Goal: Task Accomplishment & Management: Use online tool/utility

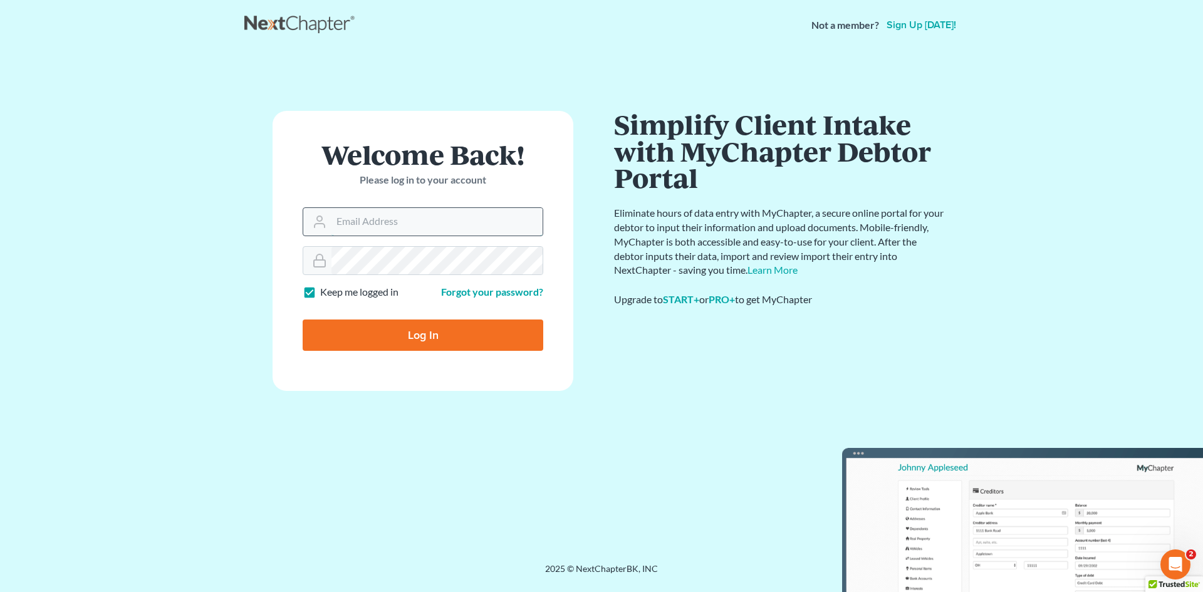
click at [464, 214] on input "Email Address" at bounding box center [436, 222] width 211 height 28
click at [434, 229] on input "Email Address" at bounding box center [436, 222] width 211 height 28
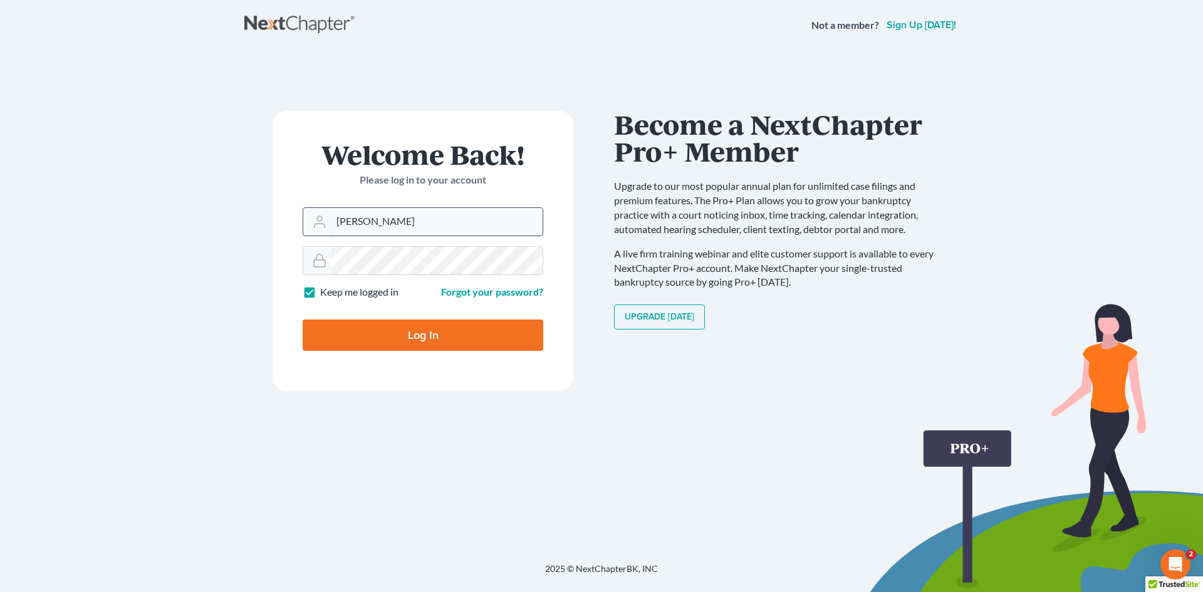
type input "[PERSON_NAME][EMAIL_ADDRESS][DOMAIN_NAME]"
click at [303, 320] on input "Log In" at bounding box center [423, 335] width 241 height 31
type input "Thinking..."
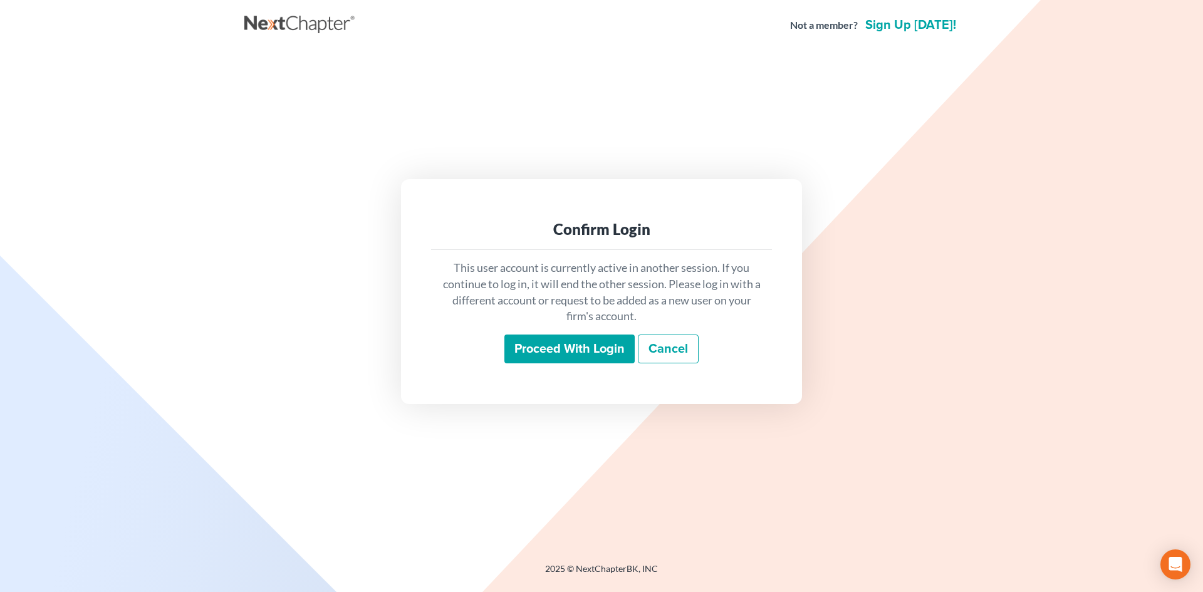
click at [554, 353] on input "Proceed with login" at bounding box center [569, 349] width 130 height 29
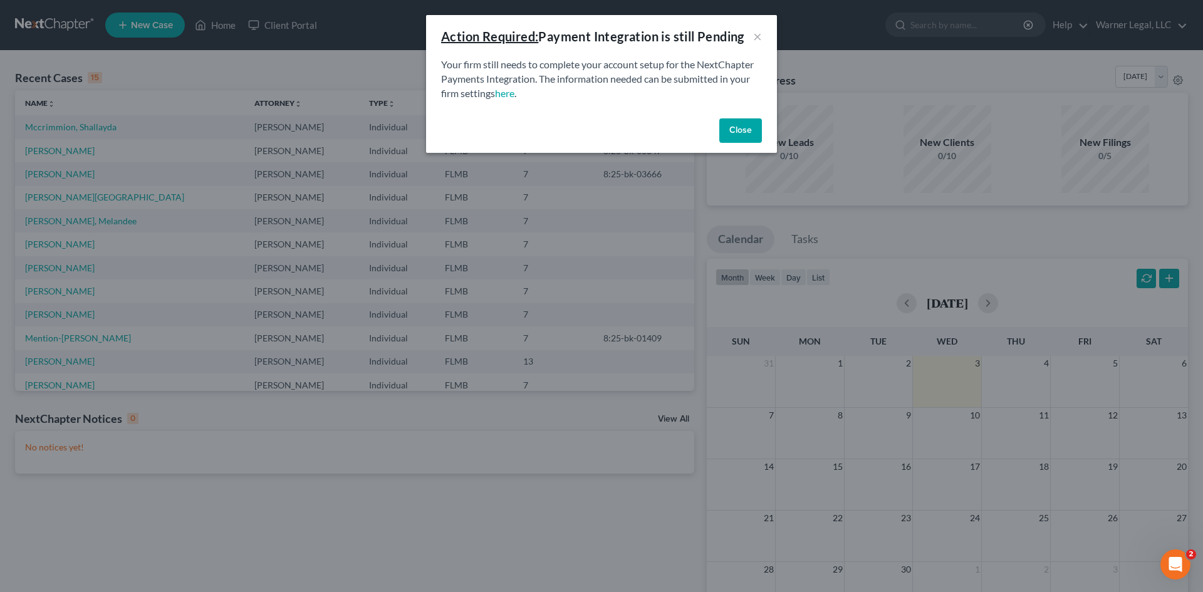
click at [734, 127] on button "Close" at bounding box center [740, 130] width 43 height 25
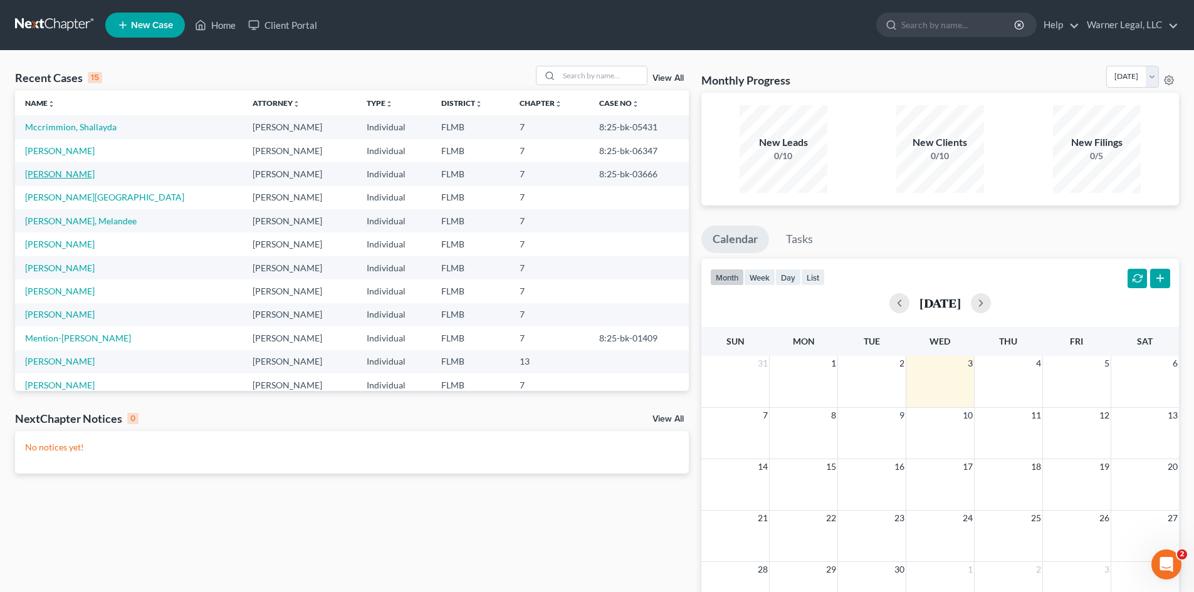
click at [64, 174] on link "[PERSON_NAME]" at bounding box center [60, 174] width 70 height 11
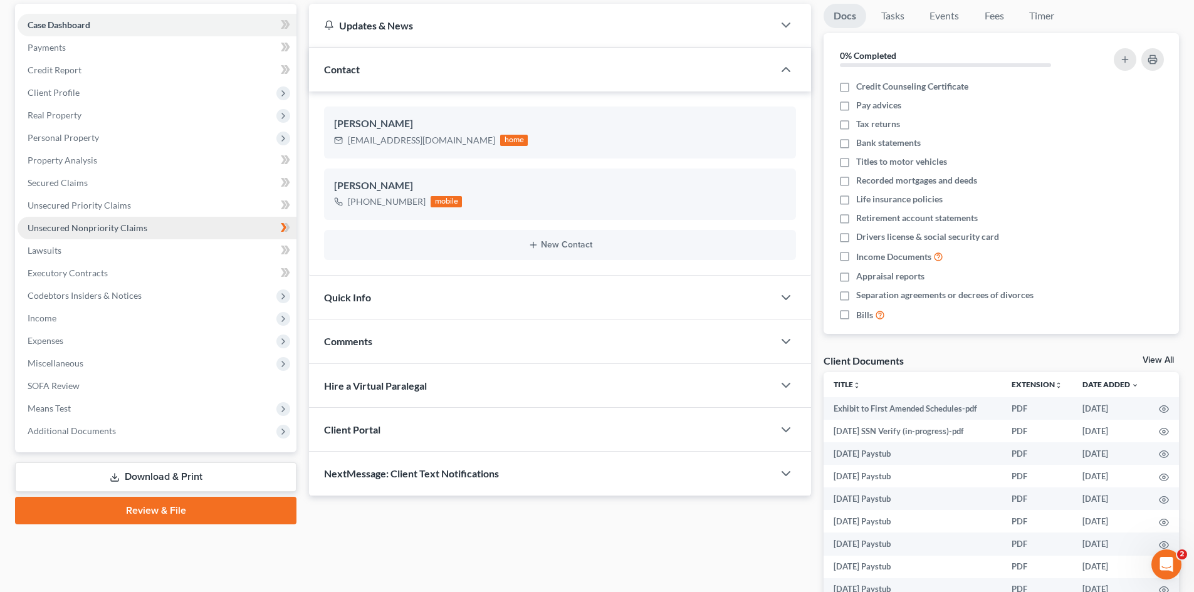
scroll to position [215, 0]
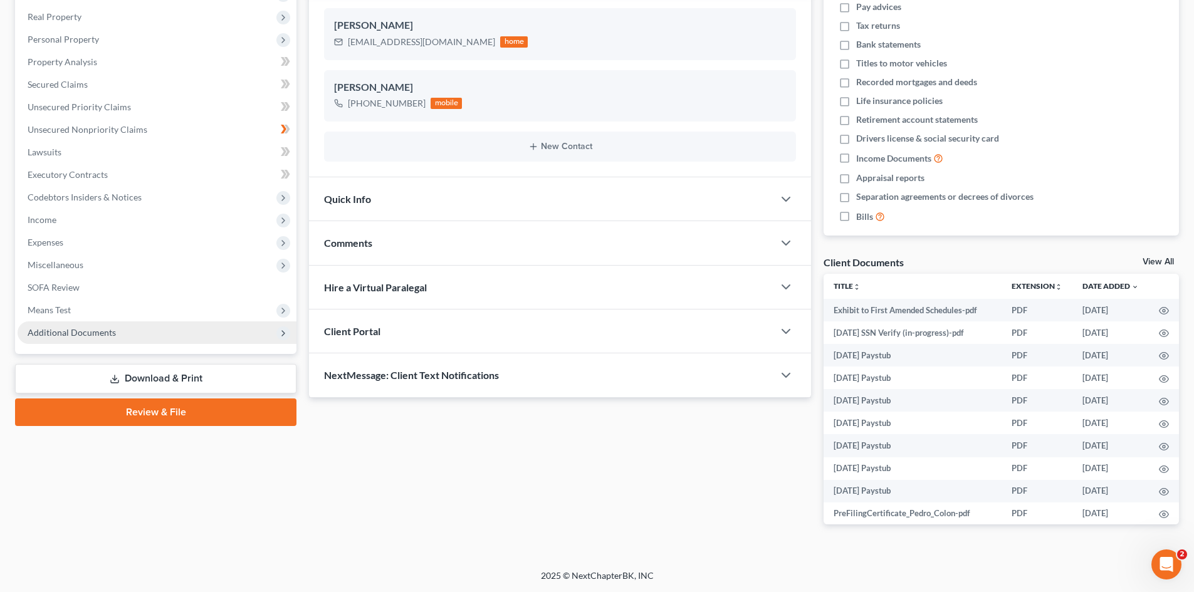
click at [88, 331] on span "Additional Documents" at bounding box center [72, 332] width 88 height 11
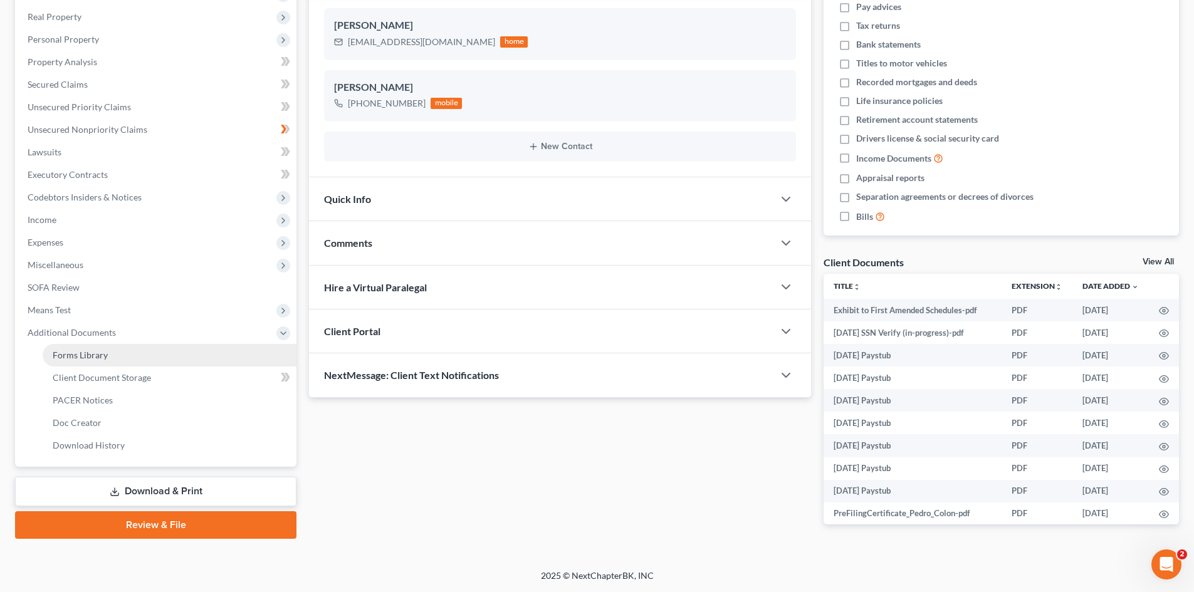
click at [87, 350] on span "Forms Library" at bounding box center [80, 355] width 55 height 11
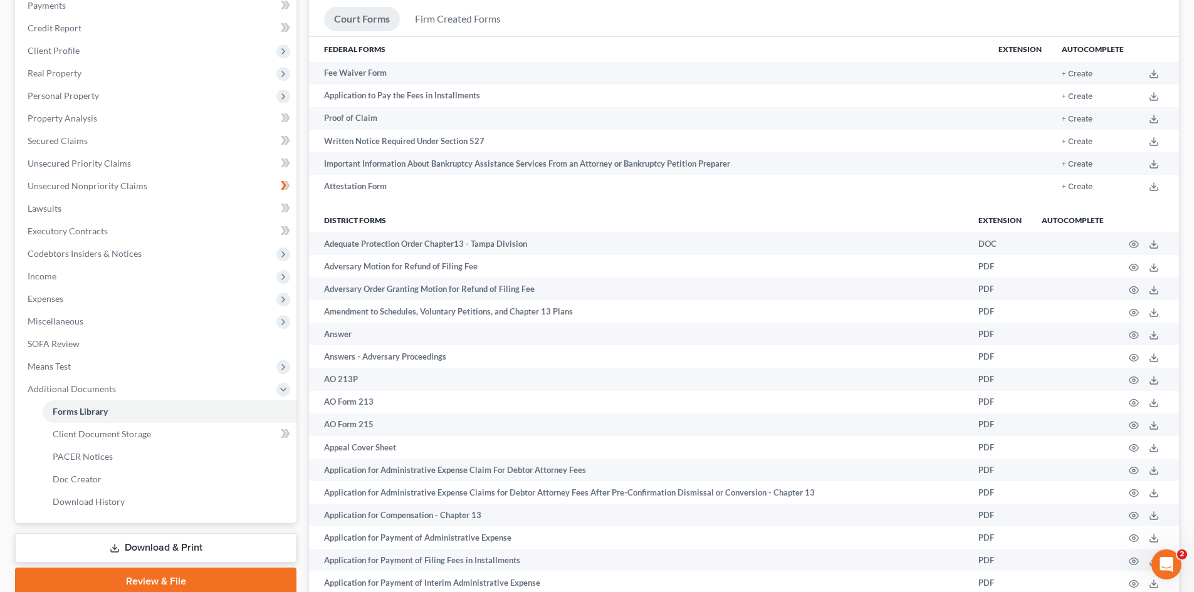
scroll to position [179, 0]
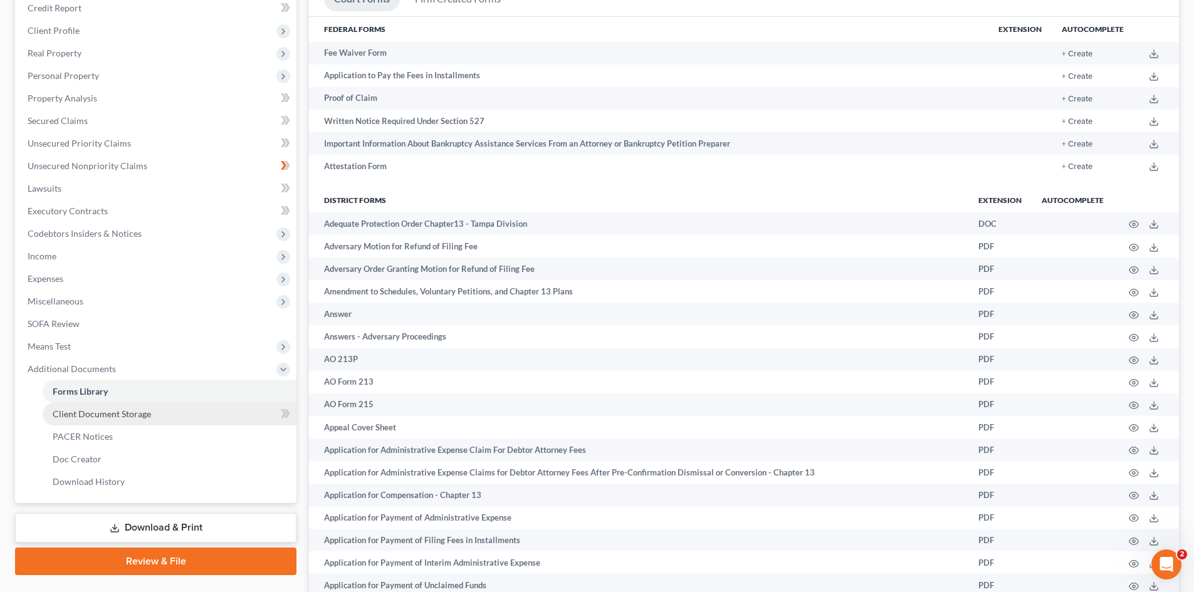
click at [130, 412] on span "Client Document Storage" at bounding box center [102, 414] width 98 height 11
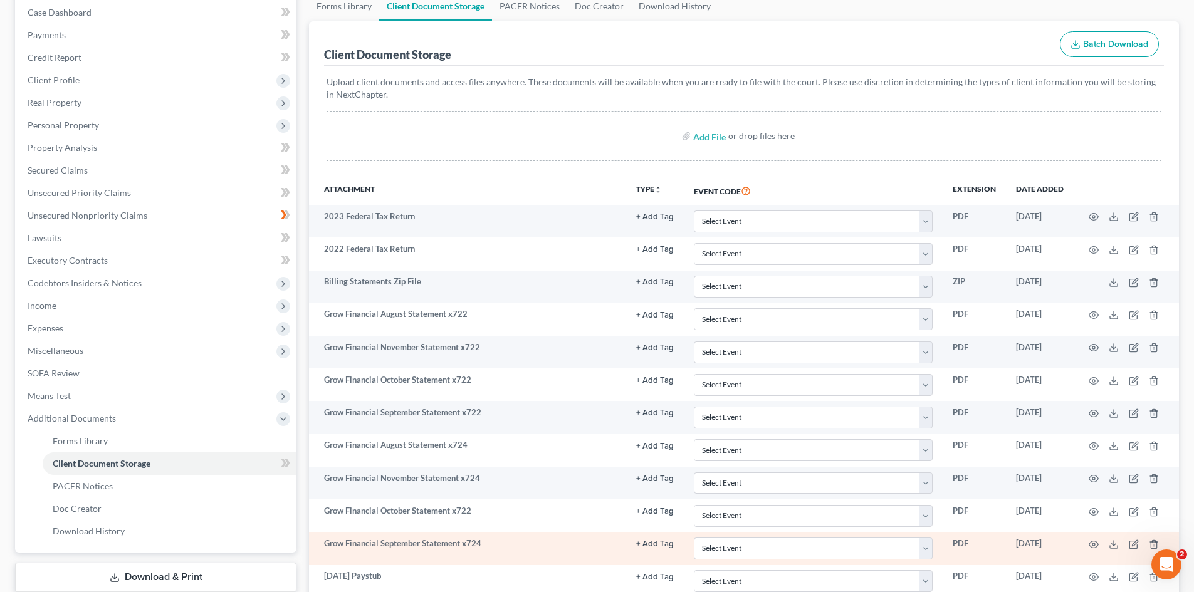
scroll to position [376, 0]
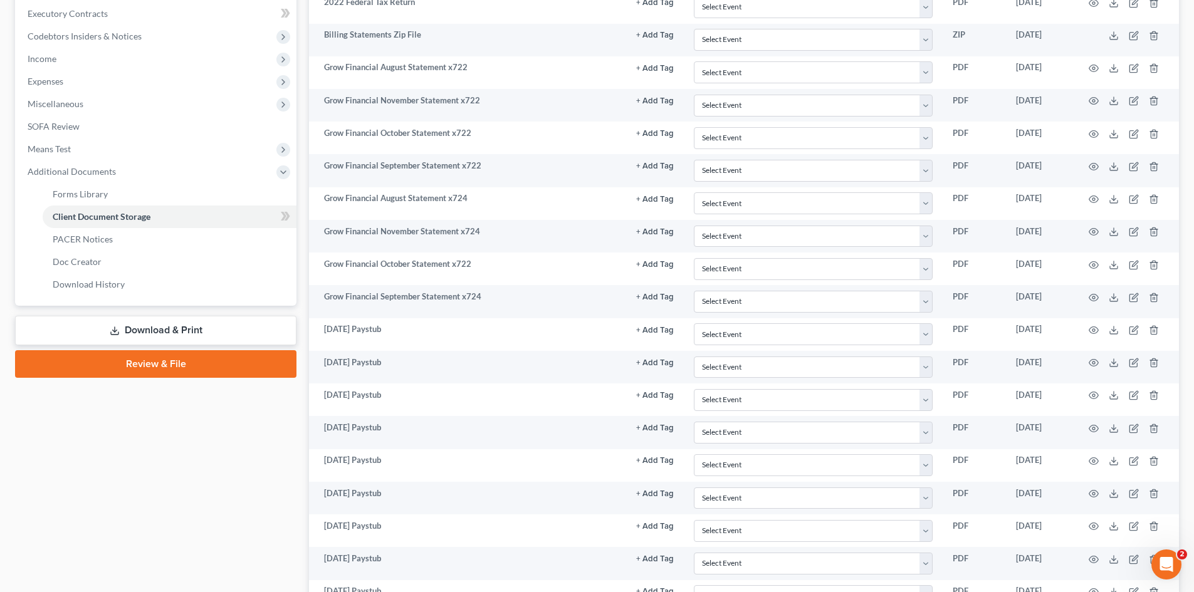
click at [168, 335] on link "Download & Print" at bounding box center [155, 330] width 281 height 29
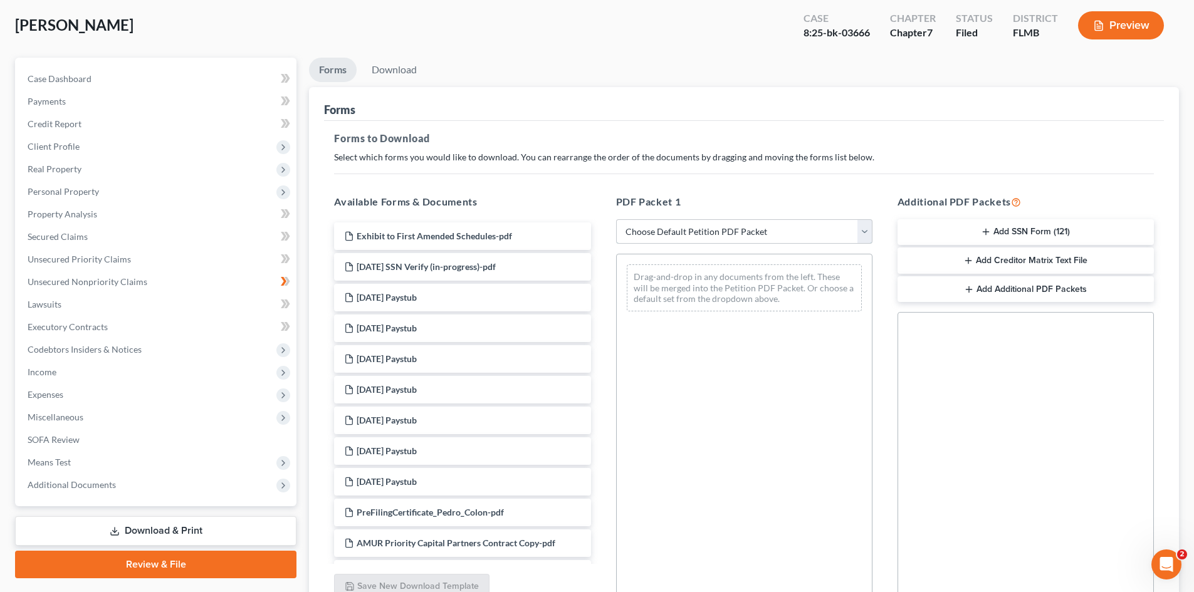
drag, startPoint x: 863, startPoint y: 232, endPoint x: 858, endPoint y: 236, distance: 6.8
click at [864, 232] on select "Choose Default Petition PDF Packet Complete Bankruptcy Petition (all forms and …" at bounding box center [744, 231] width 256 height 25
click at [949, 282] on button "Add Additional PDF Packets" at bounding box center [1025, 289] width 256 height 26
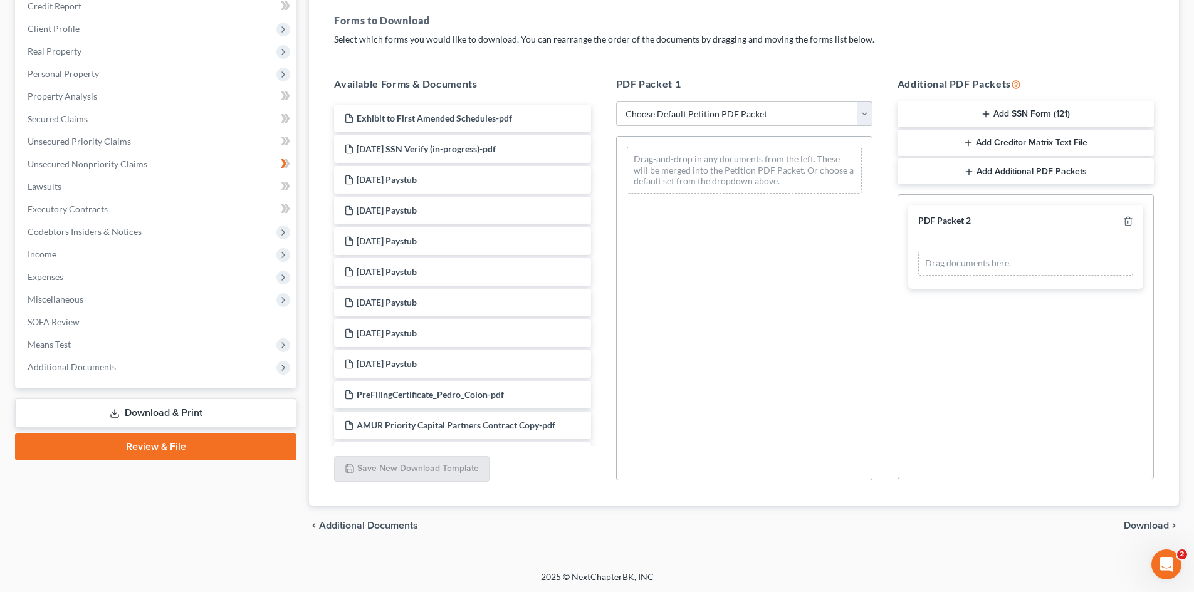
scroll to position [182, 0]
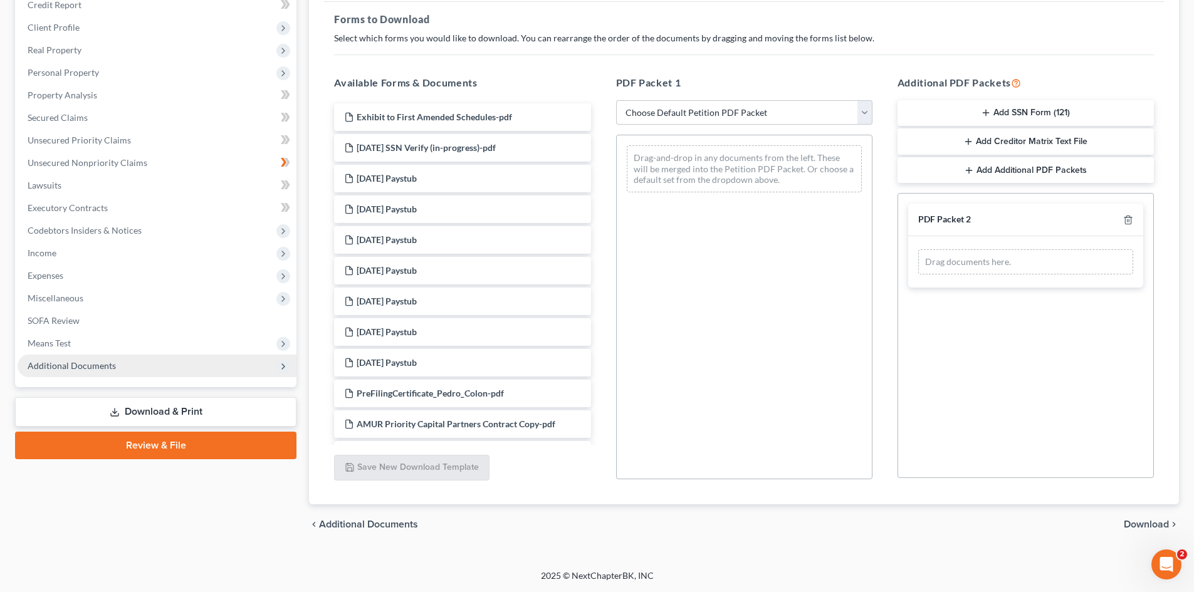
click at [168, 372] on span "Additional Documents" at bounding box center [157, 366] width 279 height 23
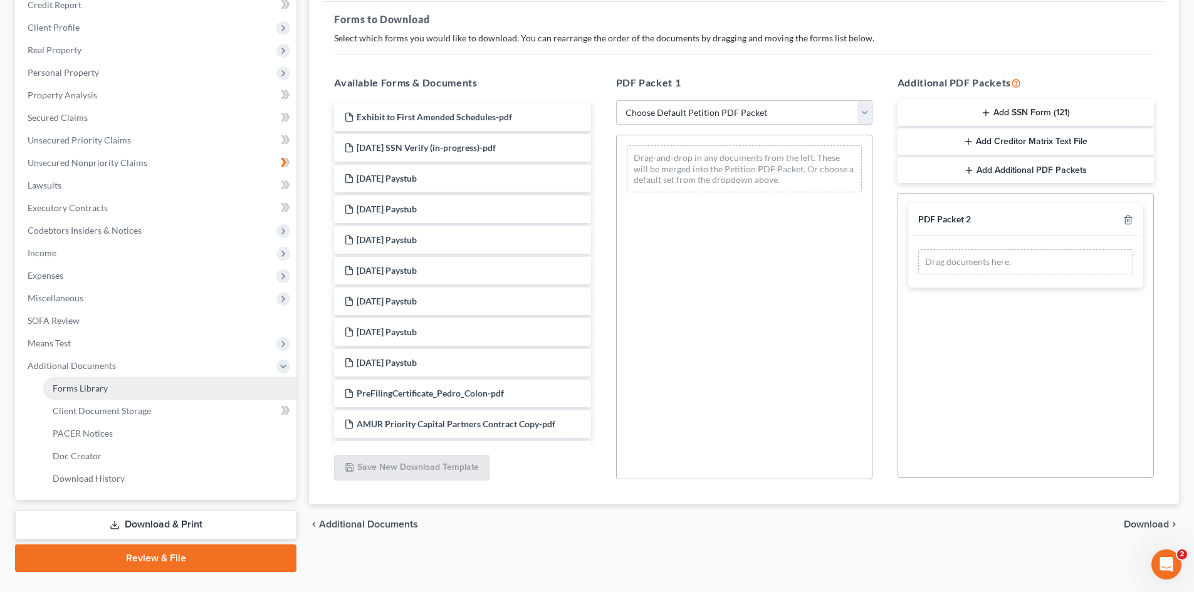
click at [97, 390] on span "Forms Library" at bounding box center [80, 388] width 55 height 11
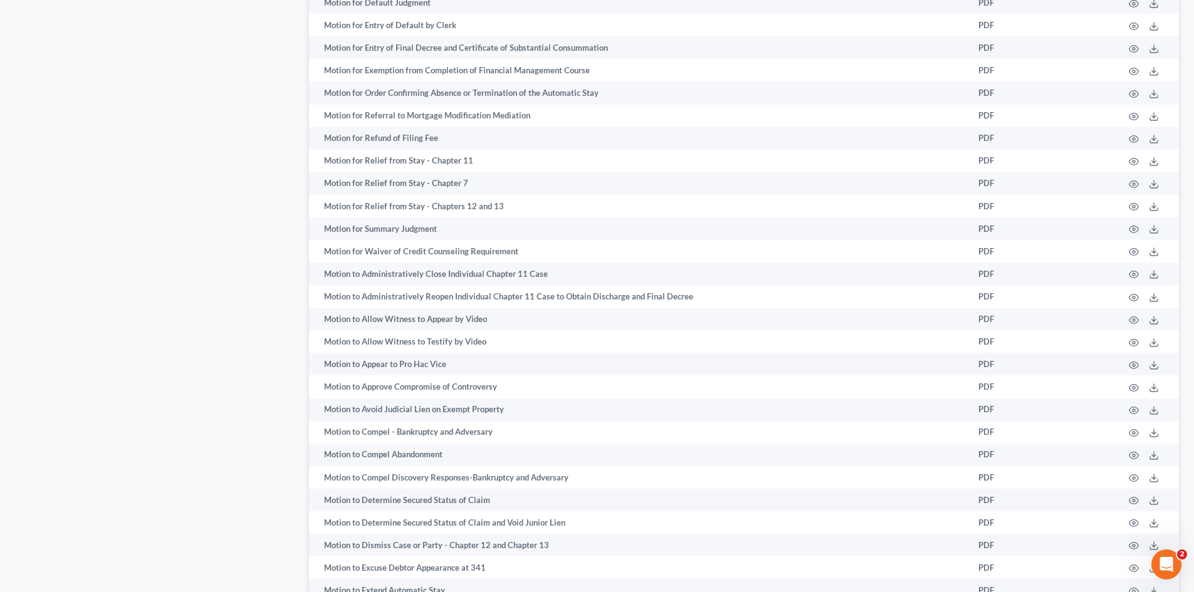
scroll to position [2898, 0]
